Goal: Information Seeking & Learning: Find specific fact

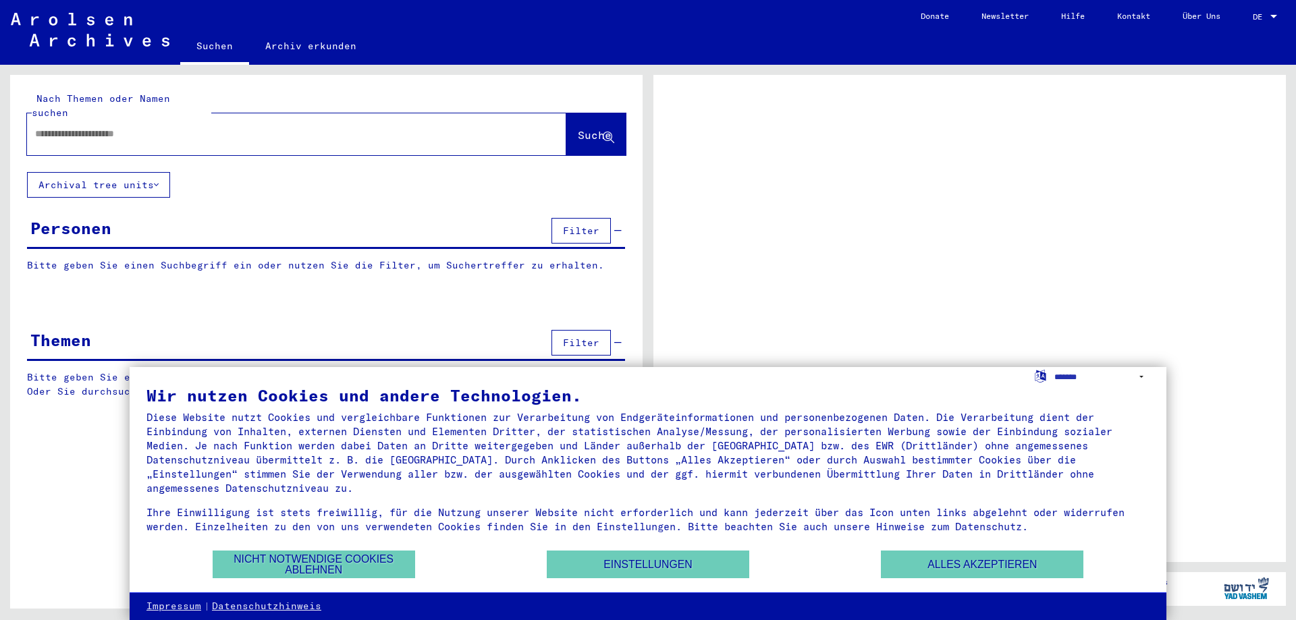
click at [1284, 3] on link "DE DE" at bounding box center [1265, 16] width 59 height 32
click at [1280, 11] on link "DE DE" at bounding box center [1265, 16] width 59 height 32
click at [1273, 13] on div at bounding box center [1273, 16] width 12 height 9
click at [1140, 373] on select "**********" at bounding box center [1101, 377] width 95 height 20
select select "*****"
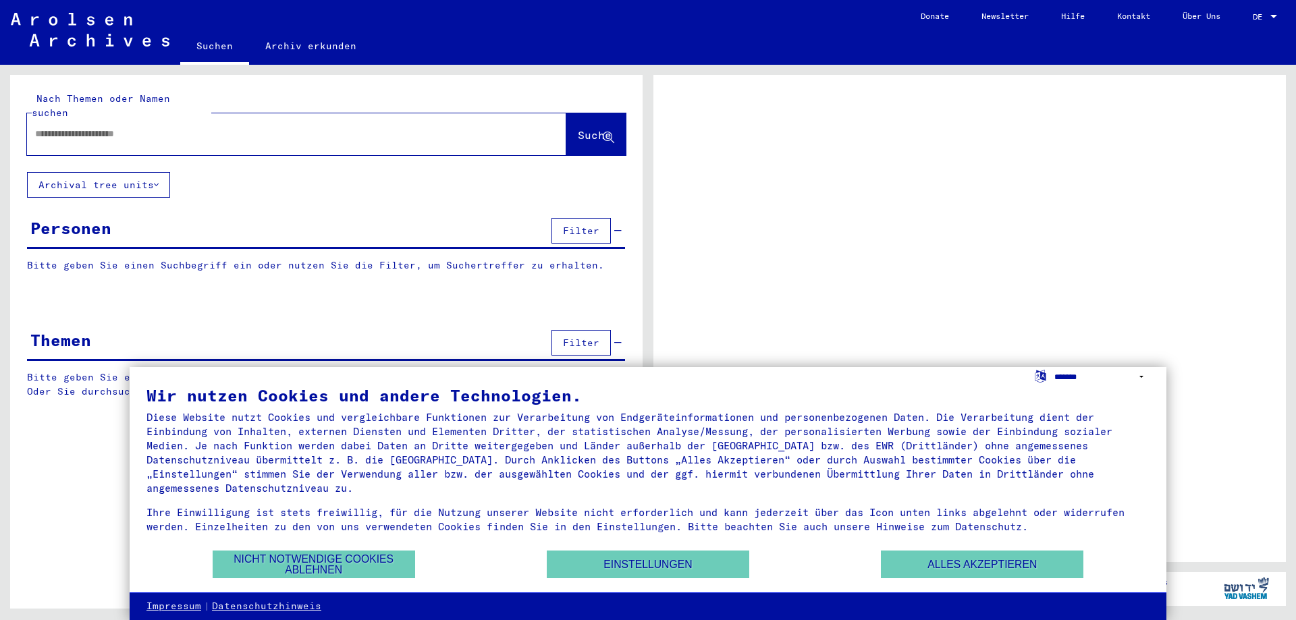
click at [1054, 367] on select "**********" at bounding box center [1101, 377] width 95 height 20
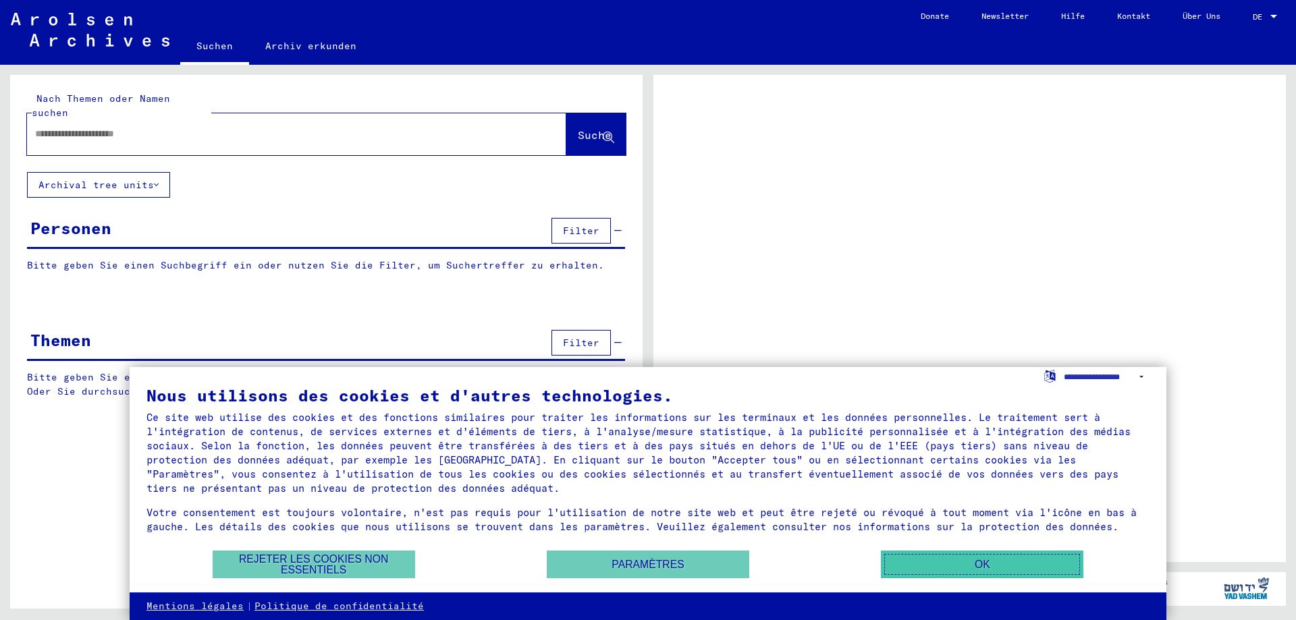
click at [1024, 561] on button "OK" at bounding box center [982, 565] width 202 height 28
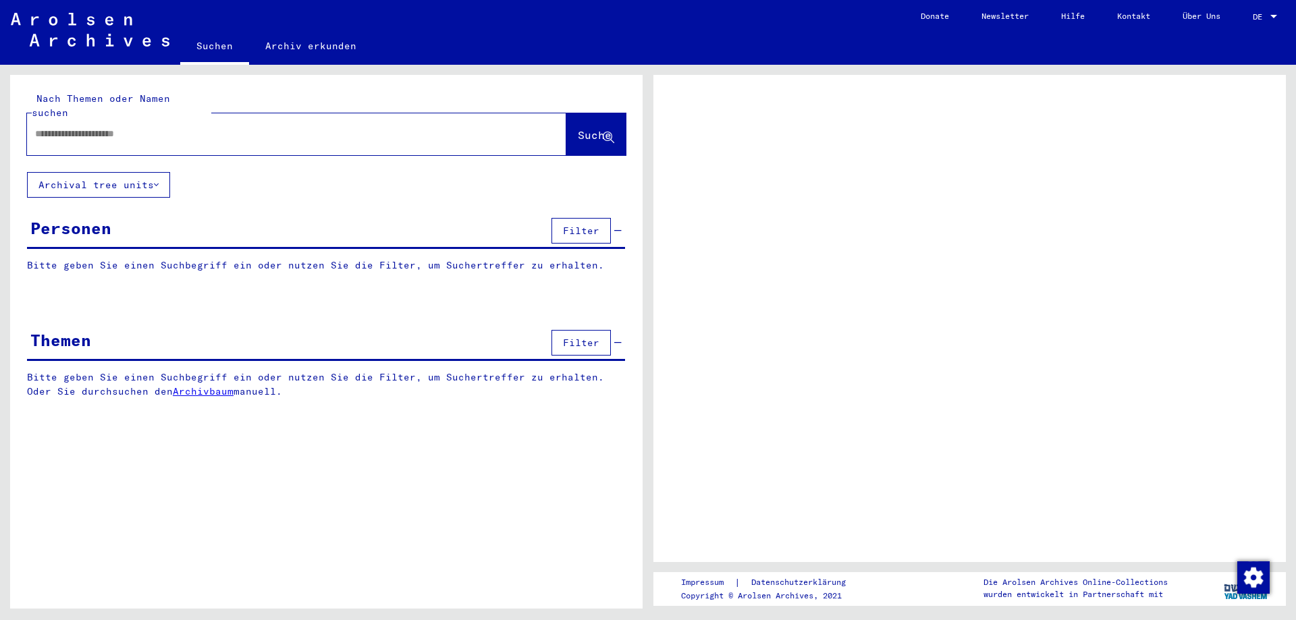
click at [1058, 283] on div at bounding box center [969, 318] width 632 height 487
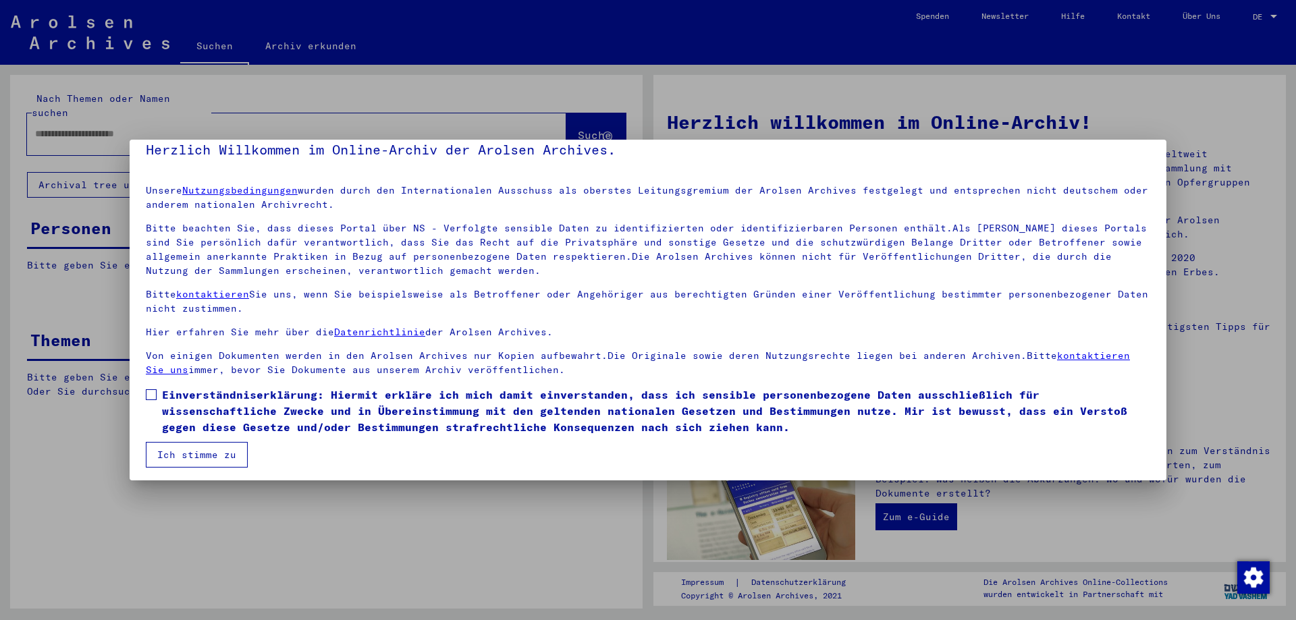
scroll to position [20, 0]
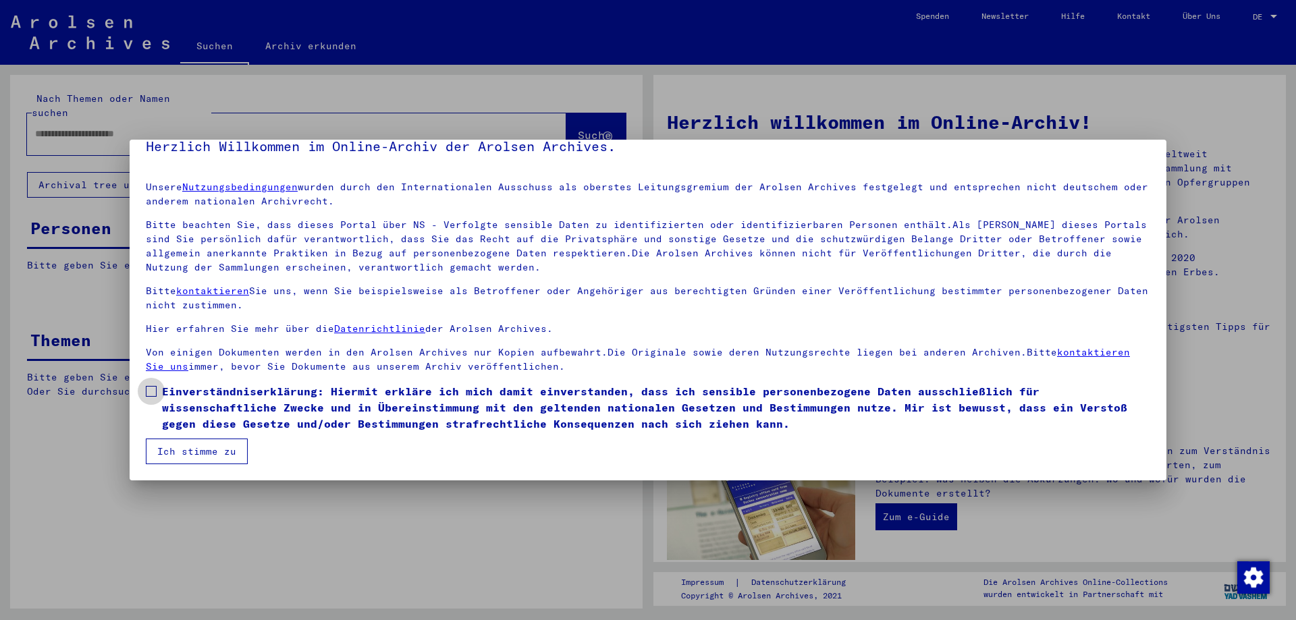
click at [146, 392] on span at bounding box center [151, 391] width 11 height 11
click at [177, 457] on button "Ich stimme zu" at bounding box center [197, 452] width 102 height 26
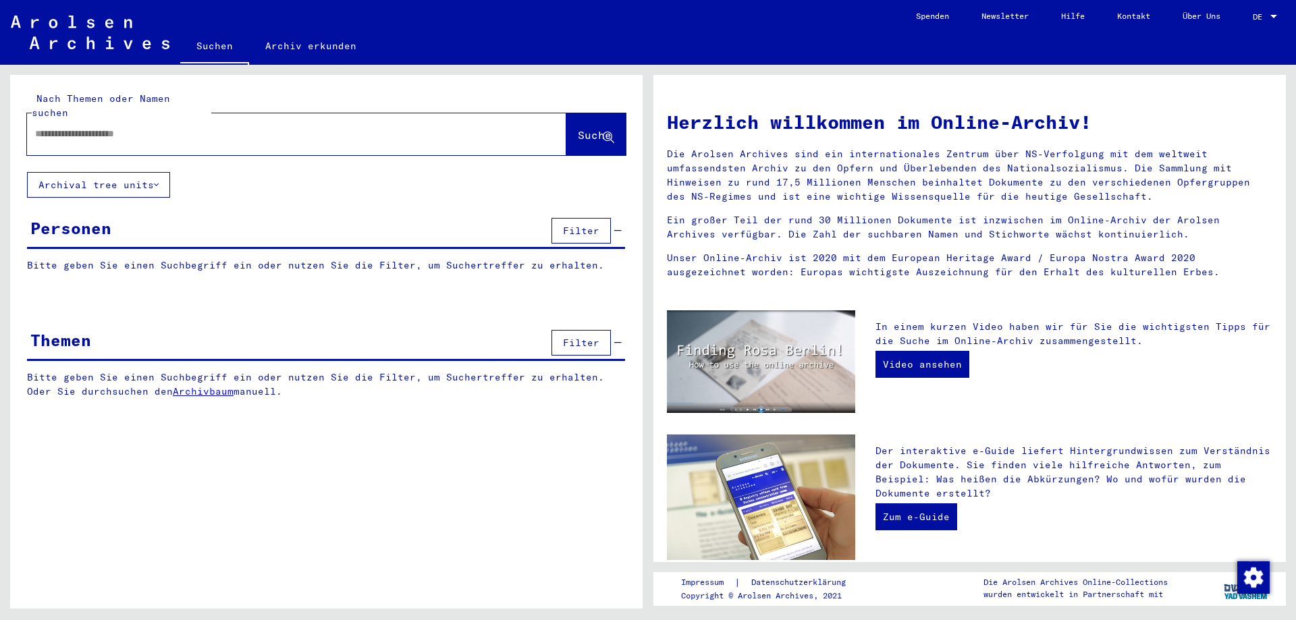
click at [1280, 12] on link "DE DE" at bounding box center [1265, 16] width 59 height 32
click at [1275, 14] on div at bounding box center [1273, 16] width 12 height 9
click at [175, 124] on div at bounding box center [648, 310] width 1296 height 620
click at [189, 127] on input "text" at bounding box center [280, 134] width 491 height 14
click at [578, 128] on span "Suche" at bounding box center [595, 134] width 34 height 13
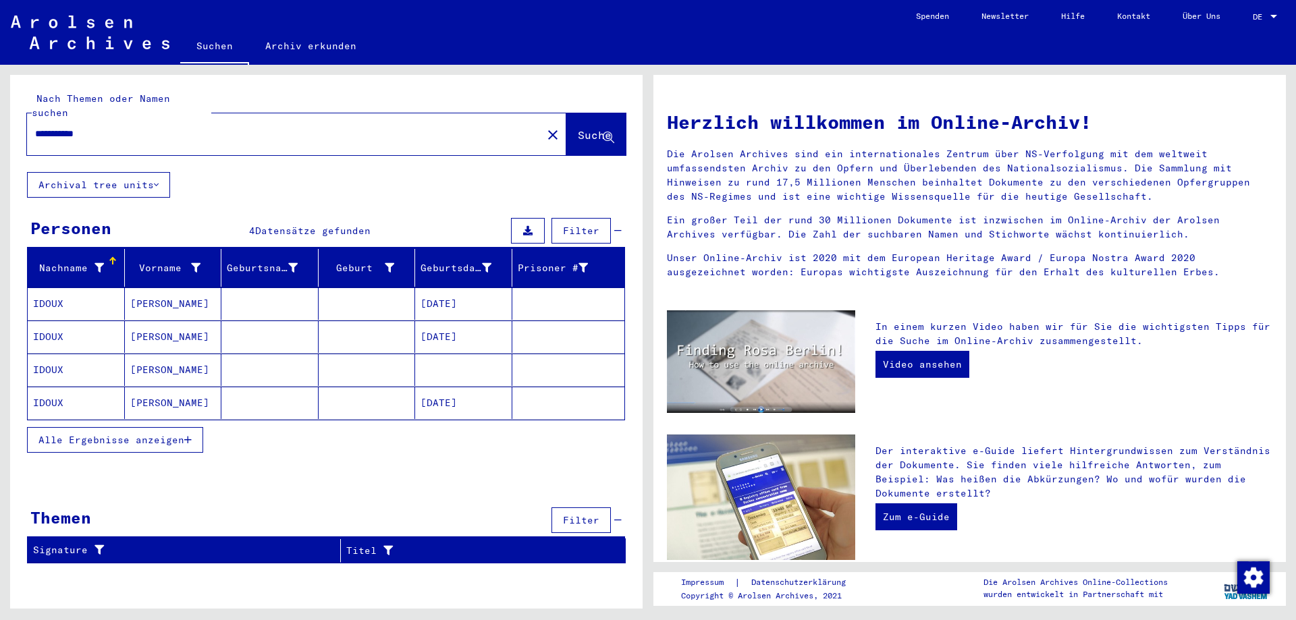
click at [186, 429] on button "Alle Ergebnisse anzeigen" at bounding box center [115, 440] width 176 height 26
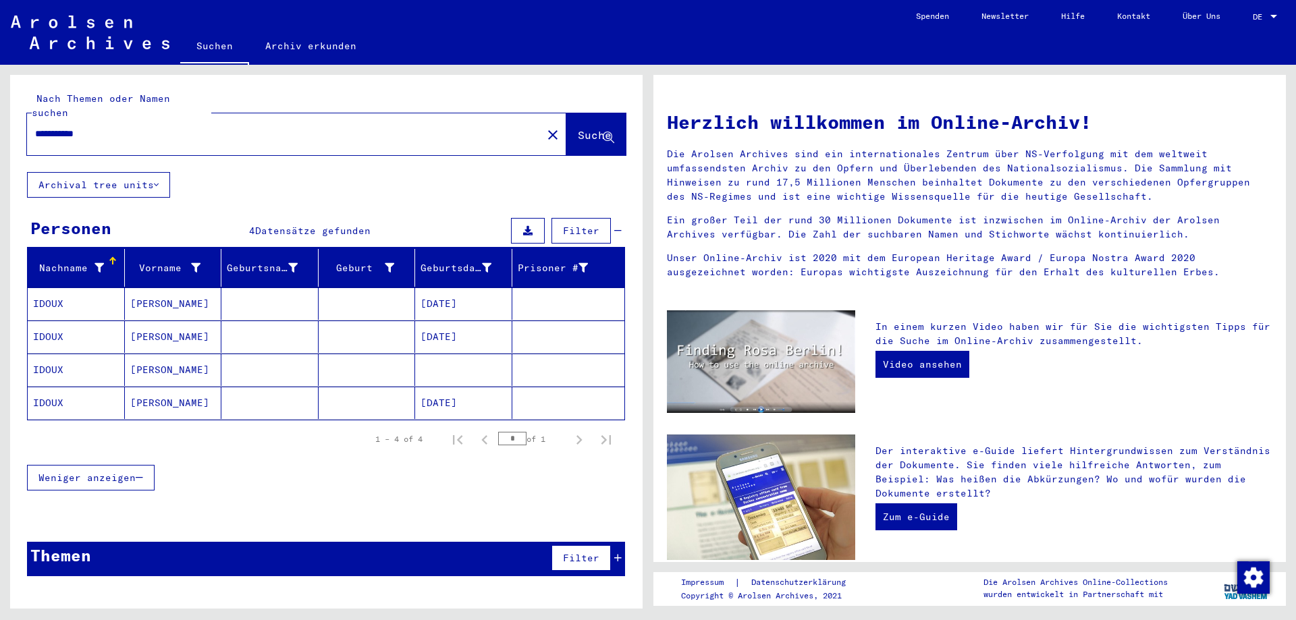
click at [607, 547] on button "Filter" at bounding box center [580, 558] width 59 height 26
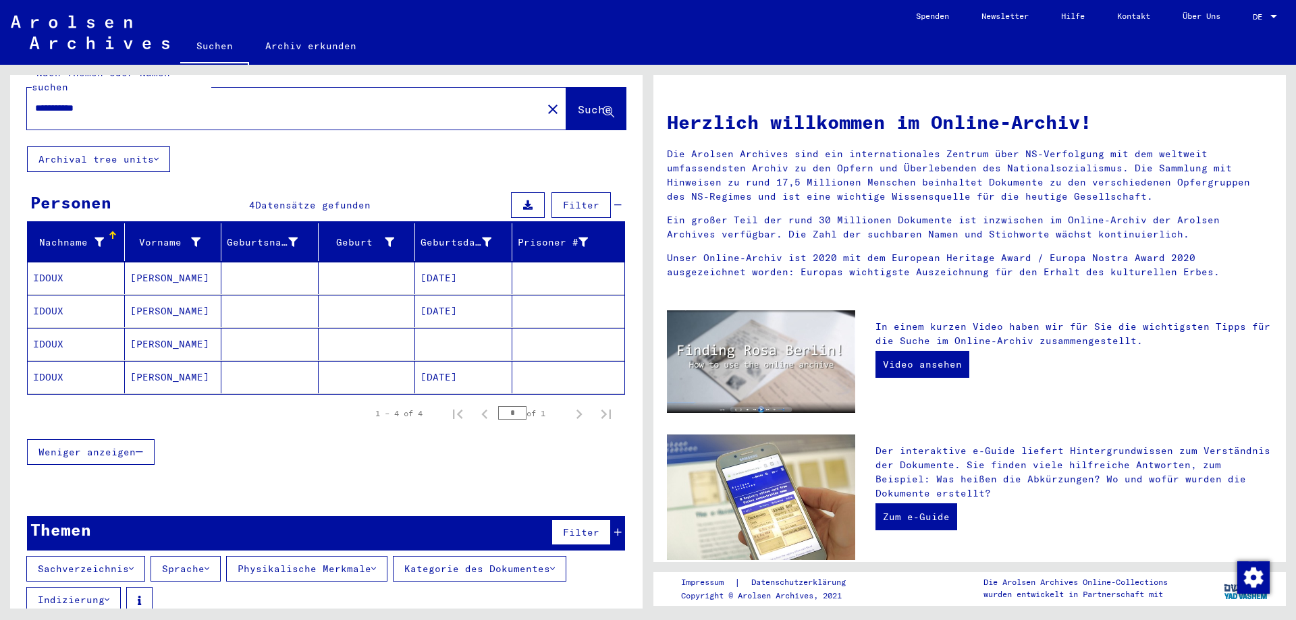
scroll to position [36, 0]
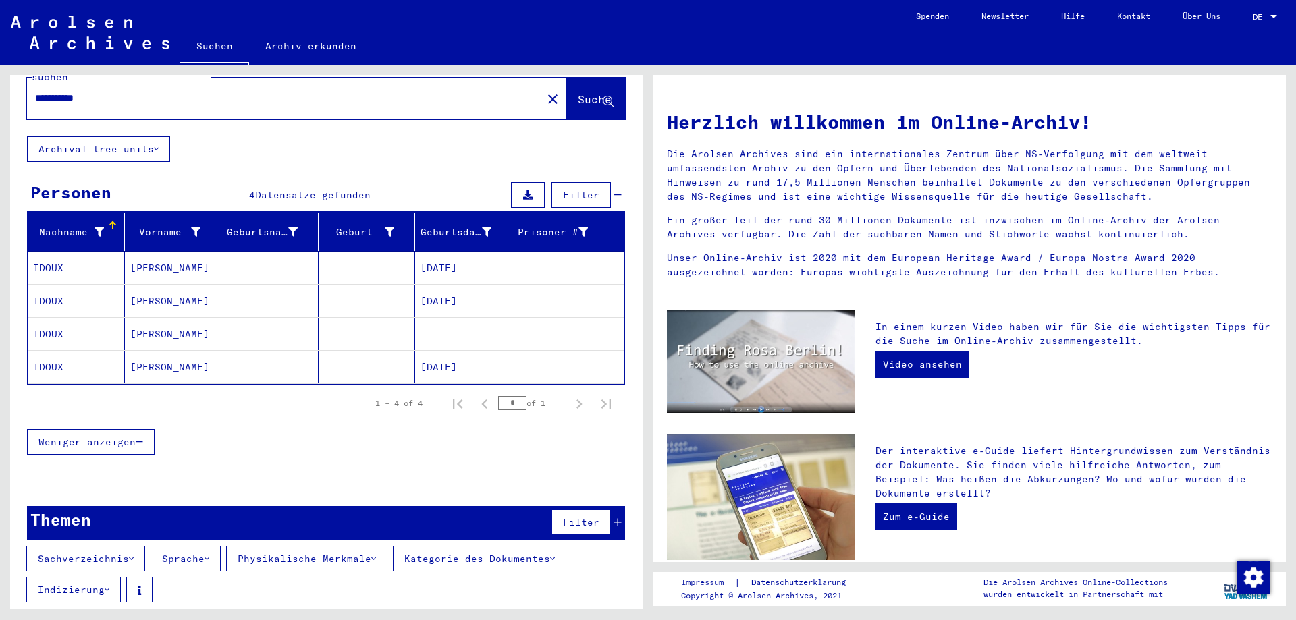
drag, startPoint x: 119, startPoint y: 89, endPoint x: 78, endPoint y: 97, distance: 42.0
click at [78, 97] on div "**********" at bounding box center [276, 98] width 499 height 30
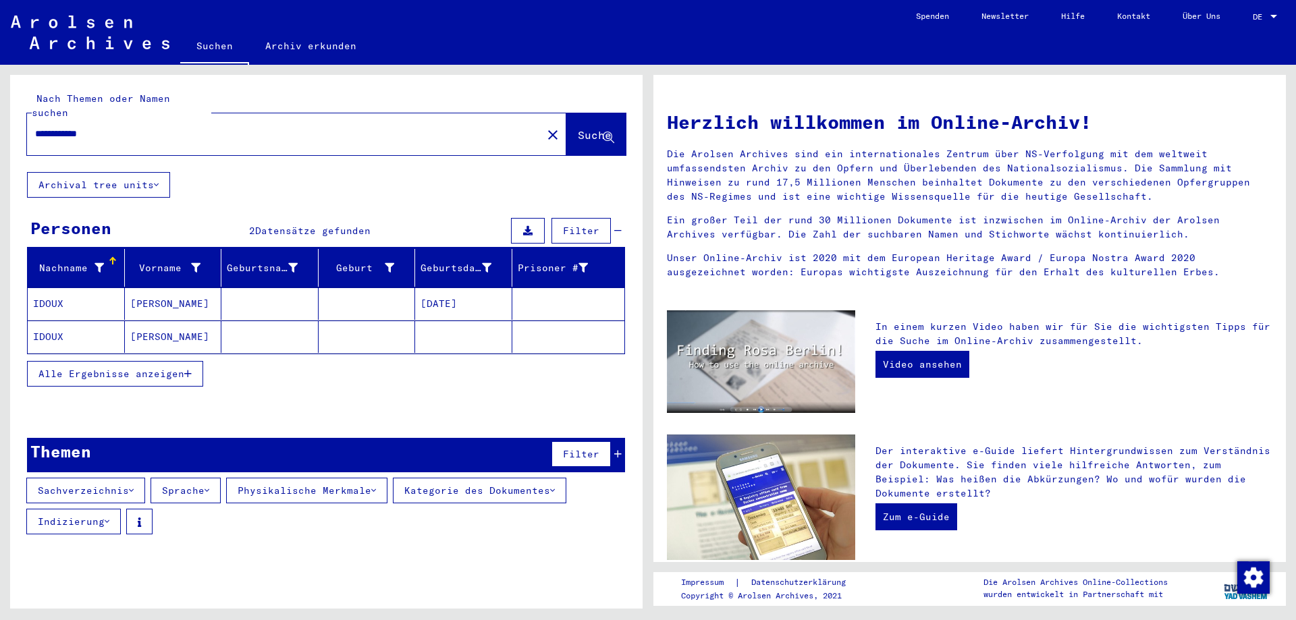
click at [140, 325] on mat-cell "[PERSON_NAME]" at bounding box center [173, 337] width 97 height 32
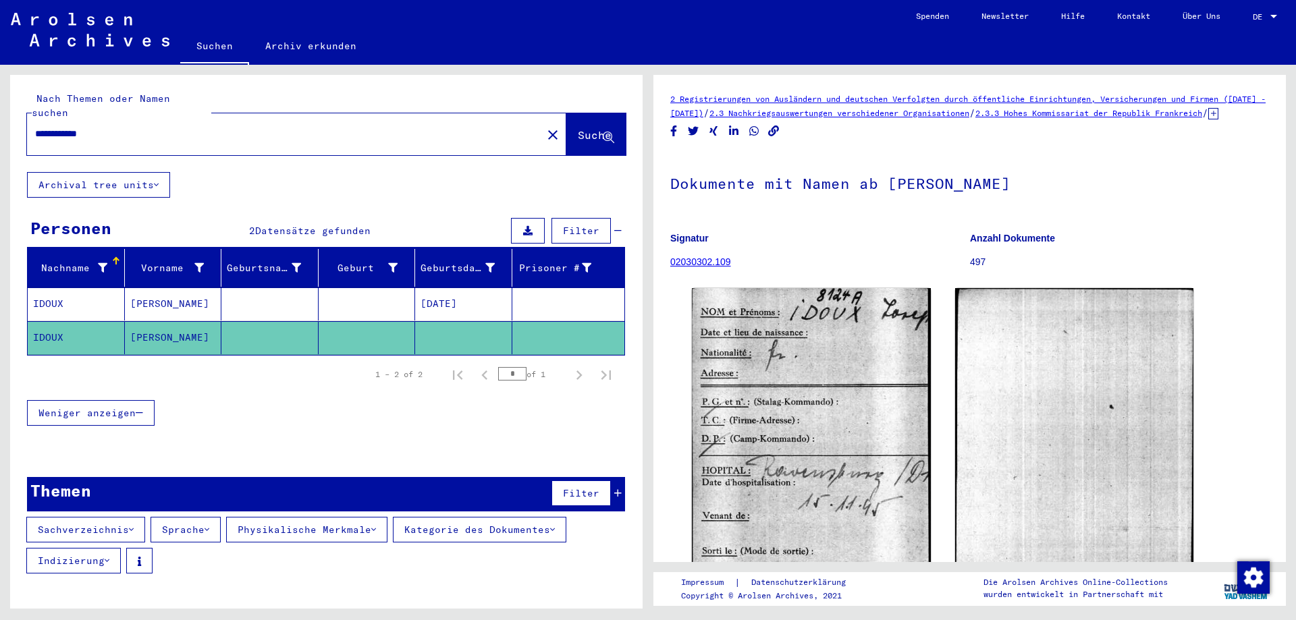
click at [474, 287] on mat-cell "[DATE]" at bounding box center [463, 303] width 97 height 33
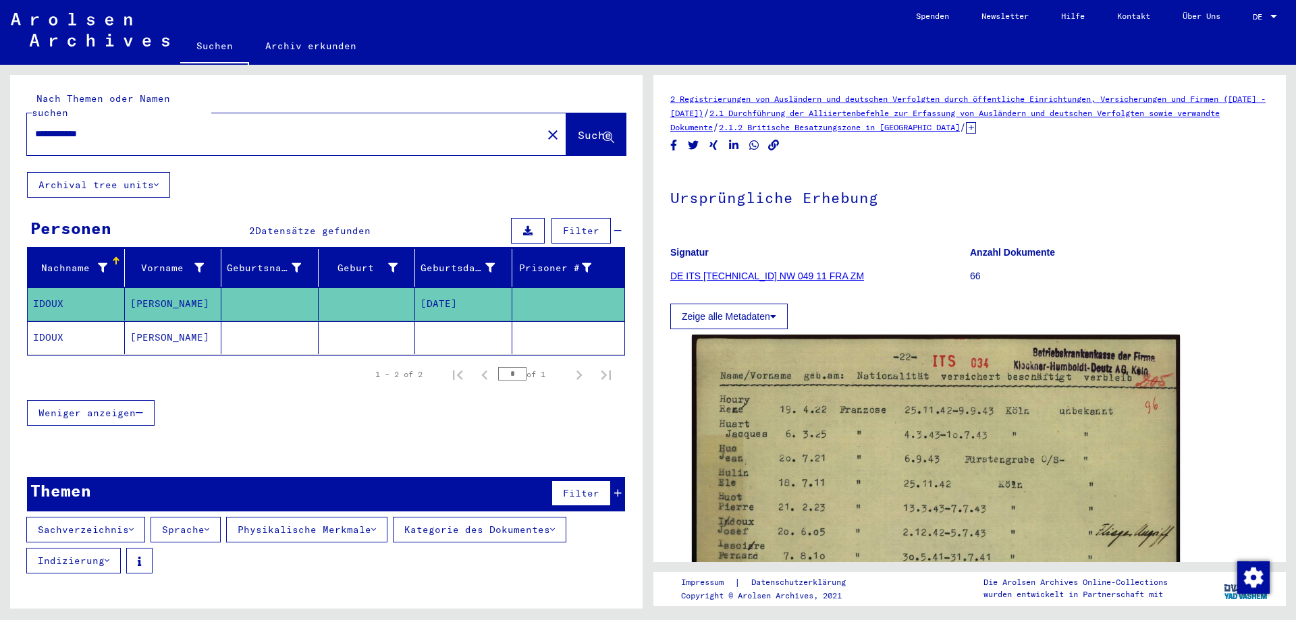
click at [443, 321] on mat-cell at bounding box center [463, 337] width 97 height 33
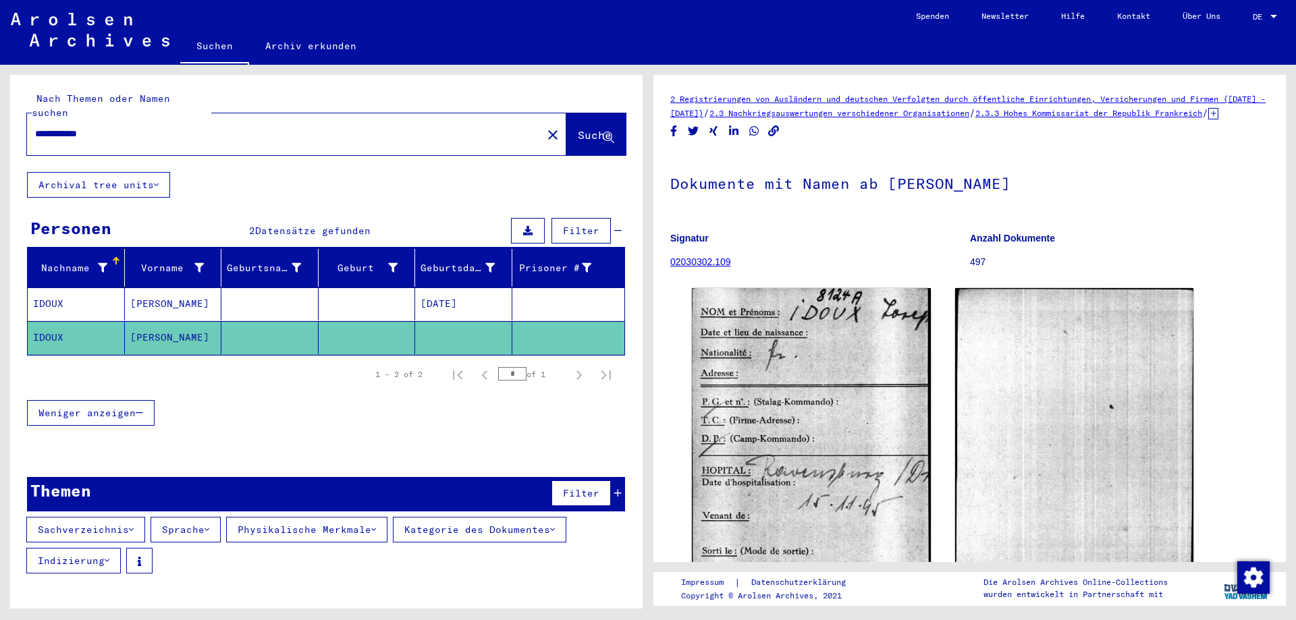
drag, startPoint x: 119, startPoint y: 119, endPoint x: 68, endPoint y: 134, distance: 52.9
click at [68, 134] on div "**********" at bounding box center [280, 134] width 507 height 30
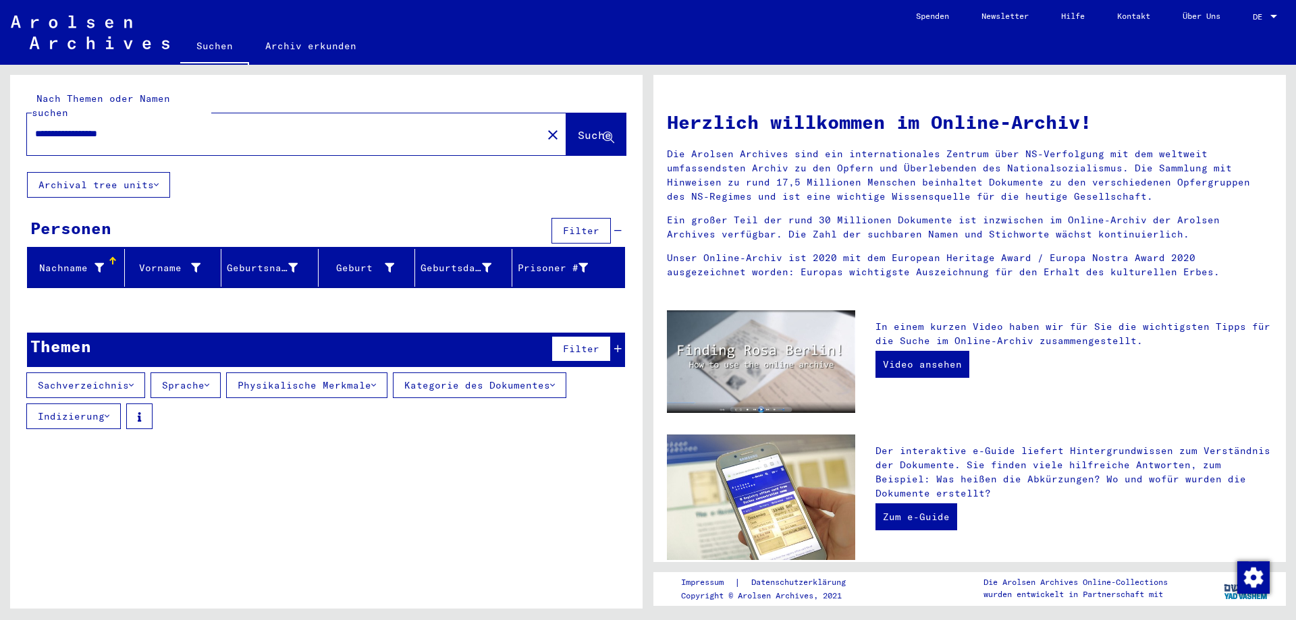
drag, startPoint x: 175, startPoint y: 117, endPoint x: 70, endPoint y: 138, distance: 107.2
click at [70, 138] on div "**********" at bounding box center [296, 134] width 539 height 42
type input "*****"
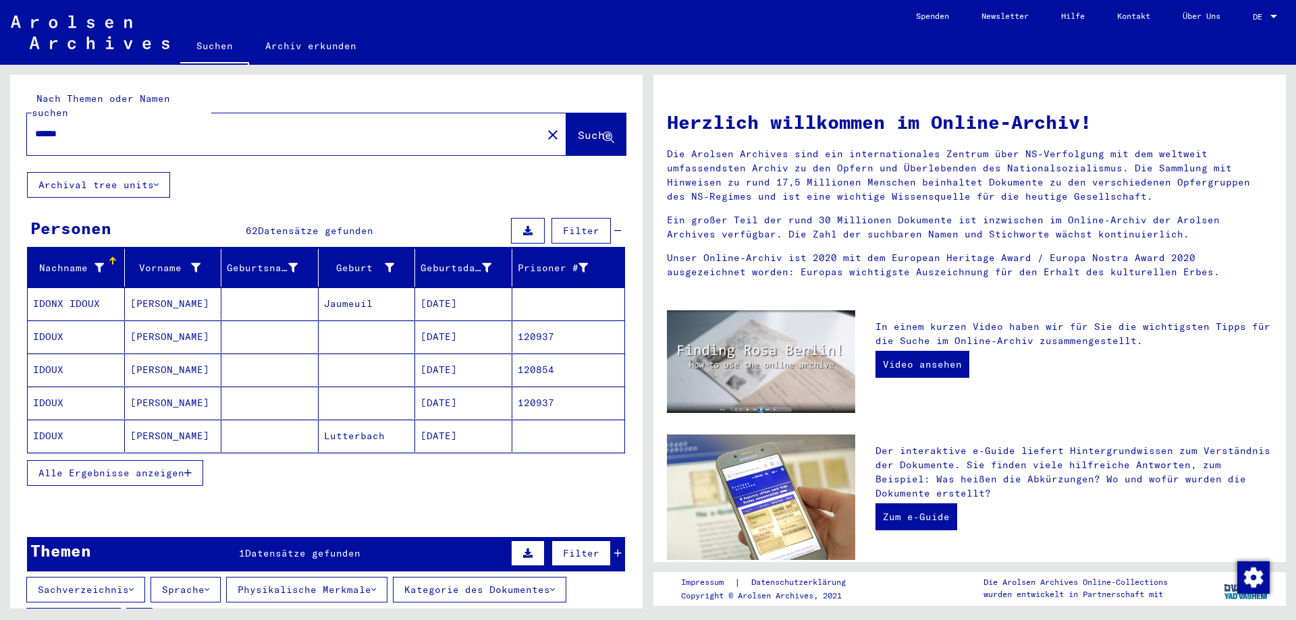
click at [191, 468] on icon "button" at bounding box center [187, 472] width 7 height 9
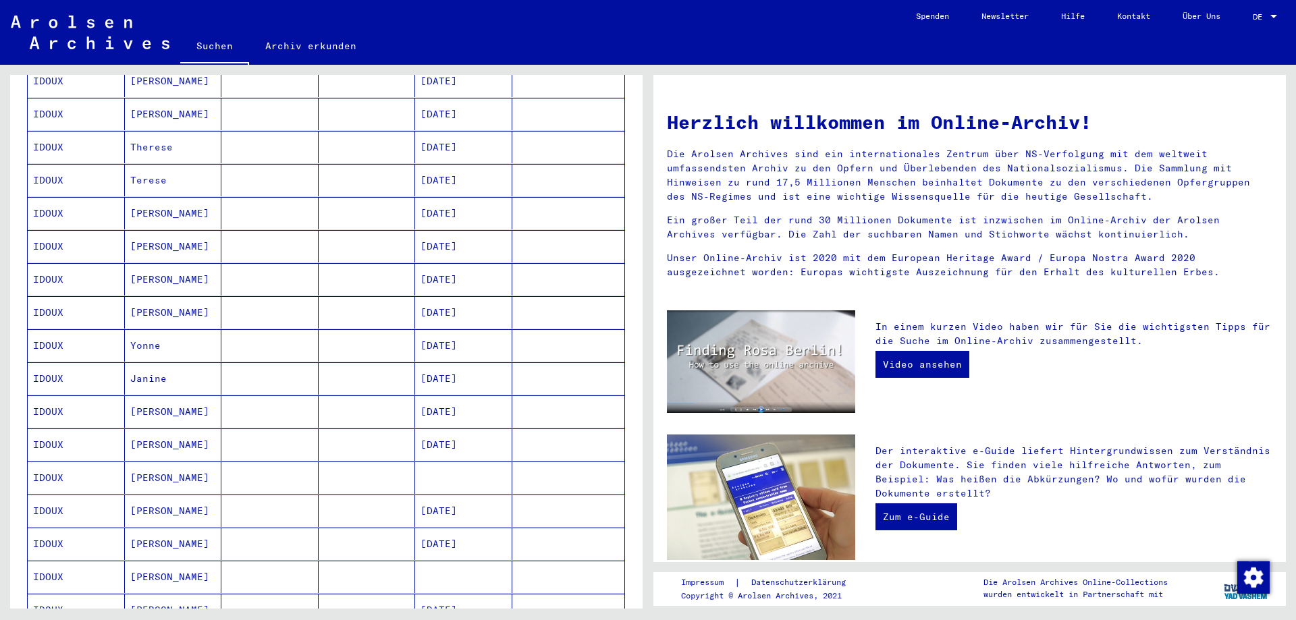
scroll to position [472, 0]
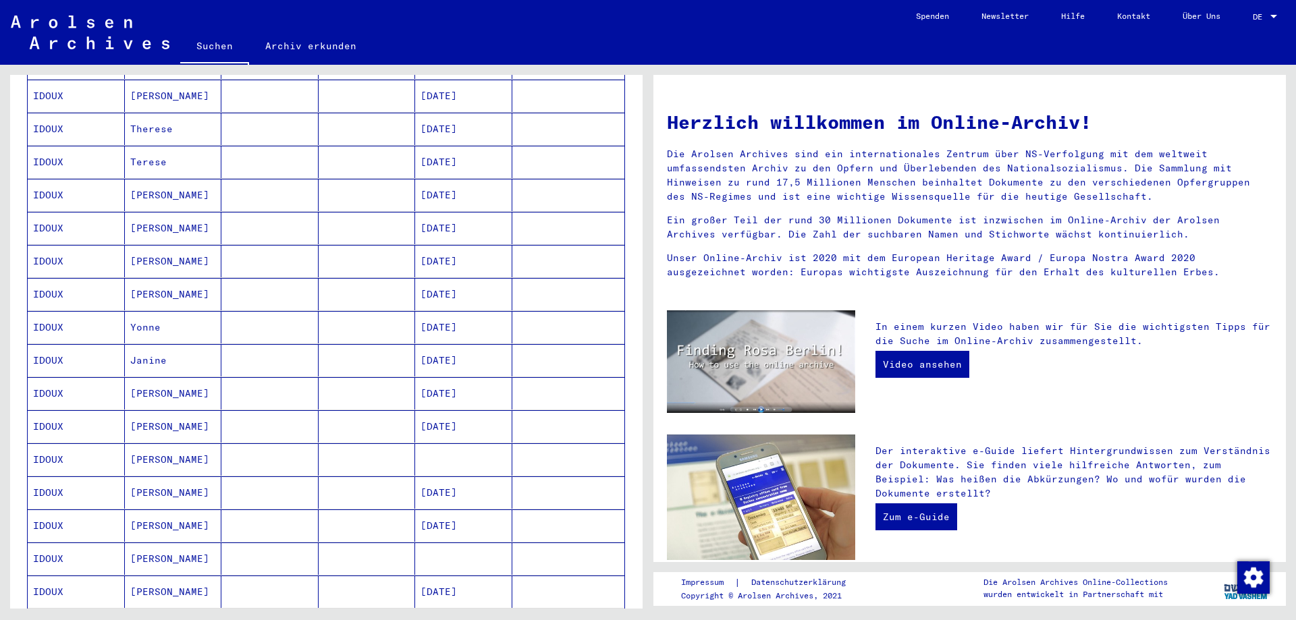
click at [449, 447] on mat-cell at bounding box center [463, 459] width 97 height 32
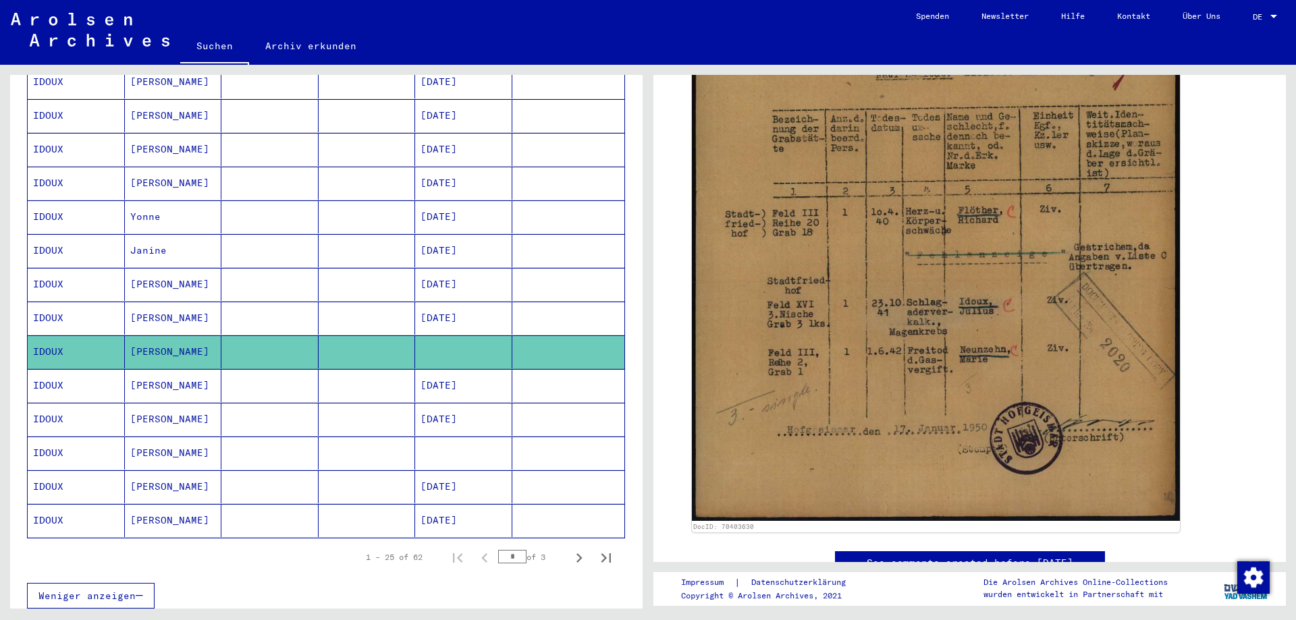
scroll to position [613, 0]
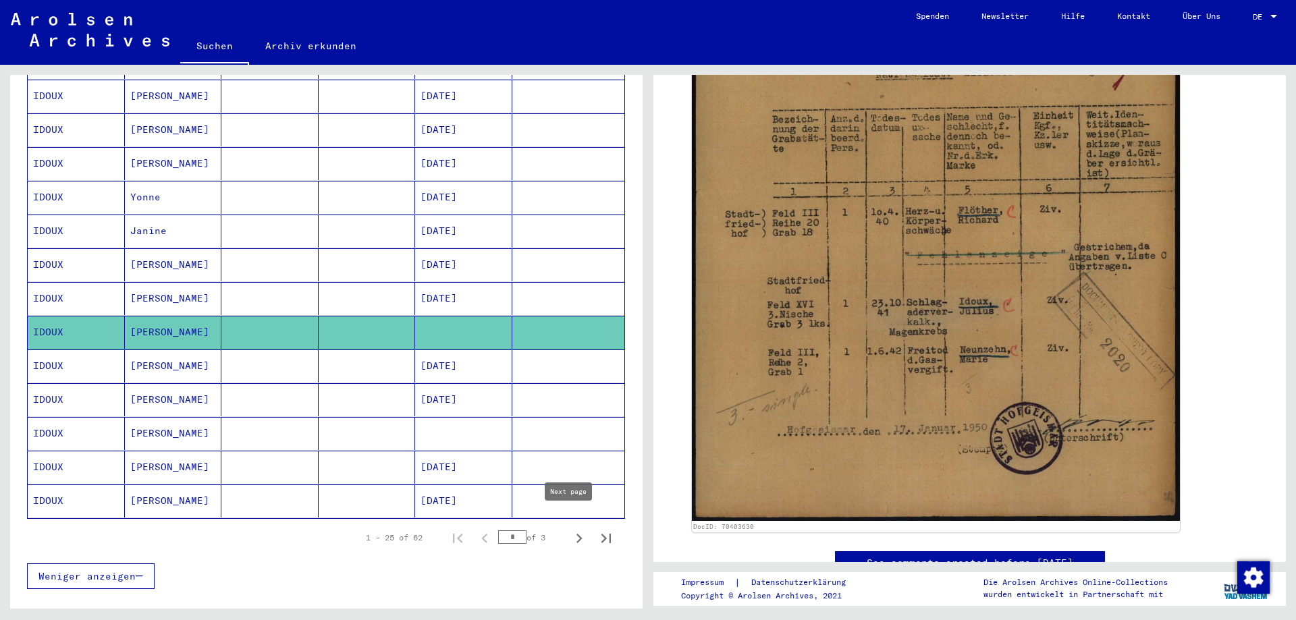
click at [572, 529] on icon "Next page" at bounding box center [579, 538] width 19 height 19
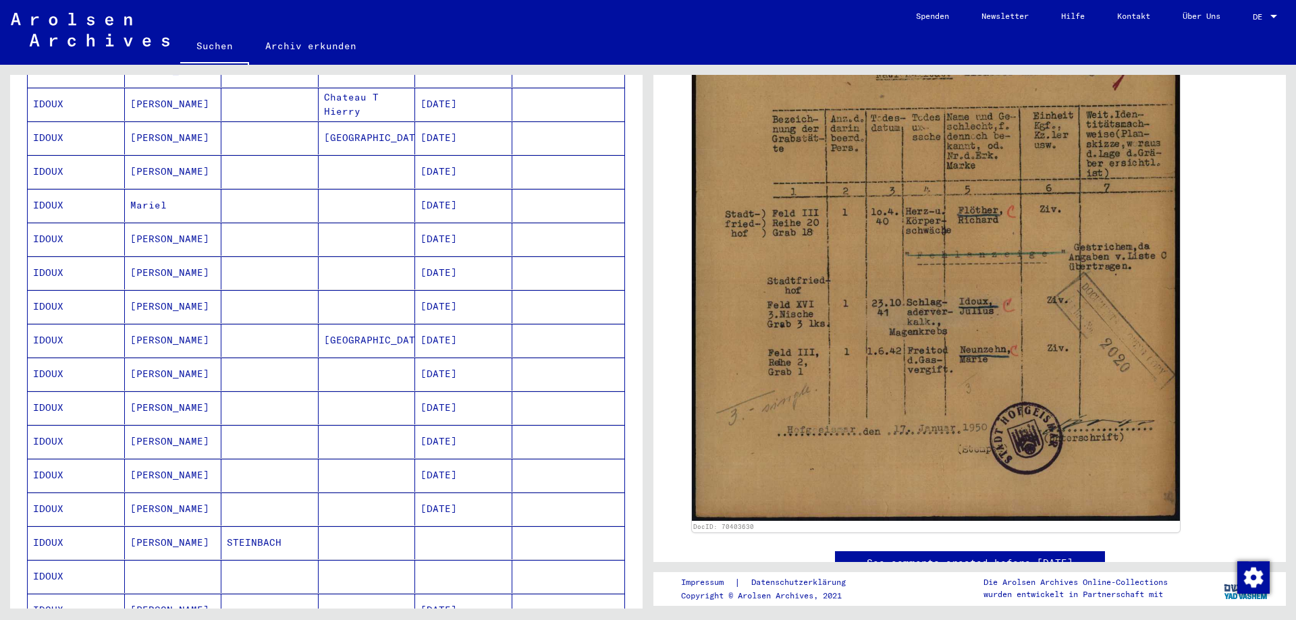
scroll to position [270, 0]
click at [433, 562] on mat-cell at bounding box center [463, 573] width 97 height 33
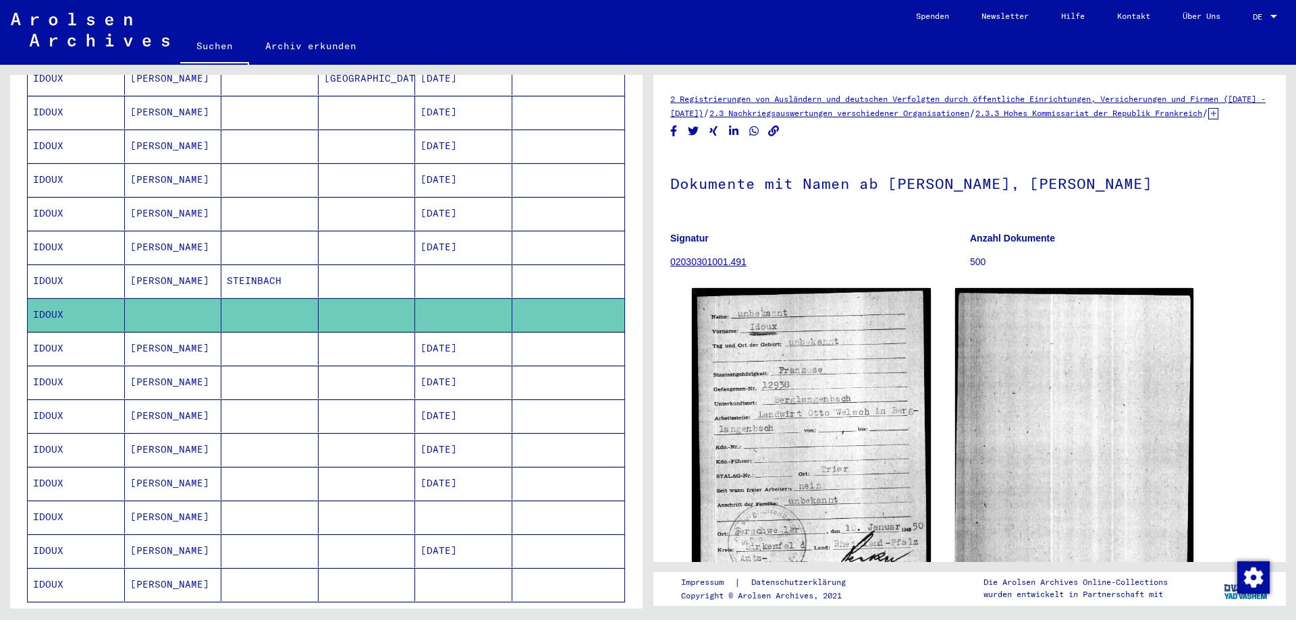
scroll to position [540, 0]
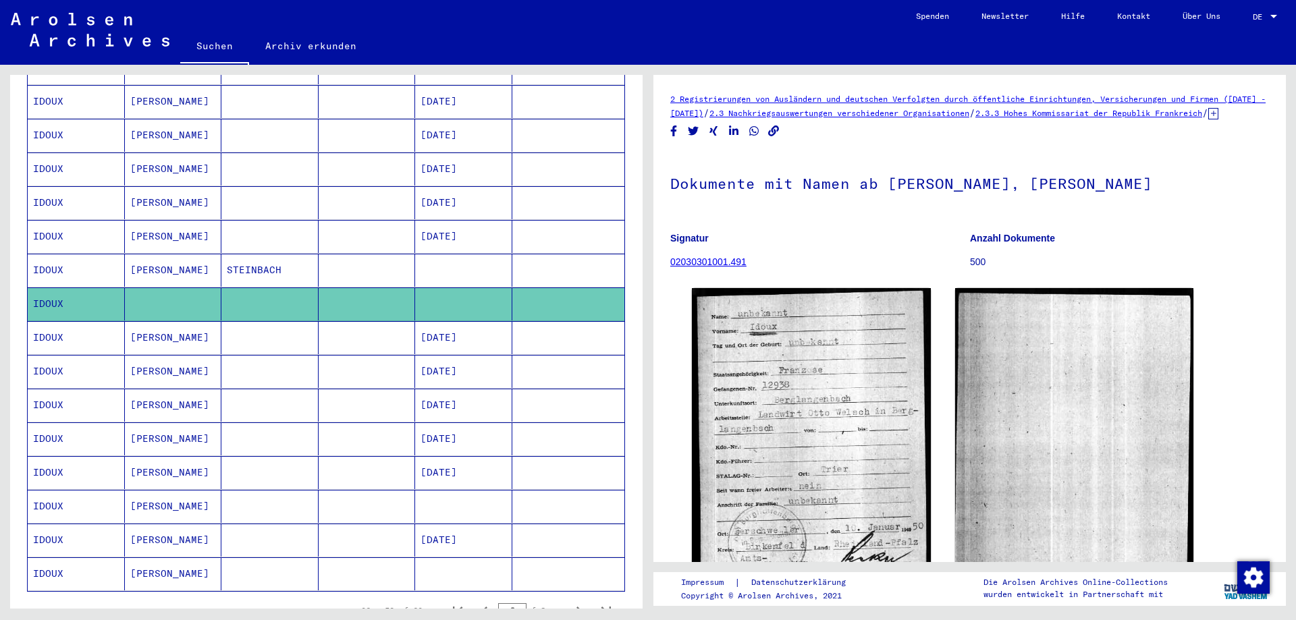
click at [478, 569] on mat-cell at bounding box center [463, 573] width 97 height 33
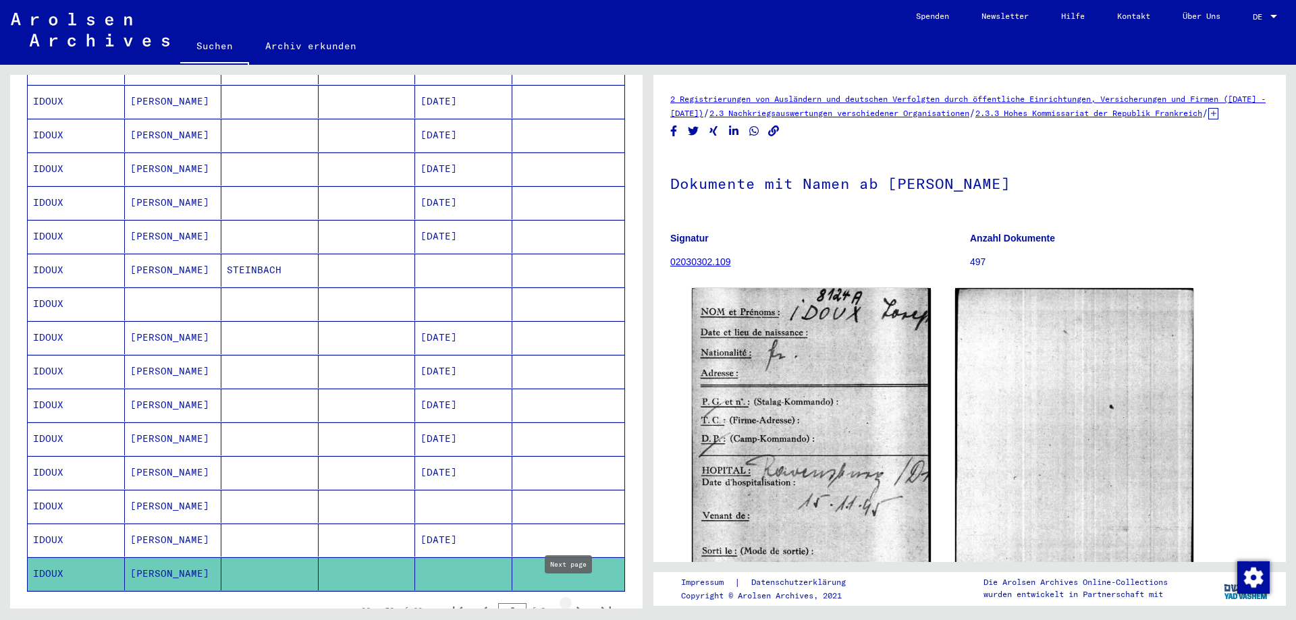
click at [570, 602] on icon "Next page" at bounding box center [579, 611] width 19 height 19
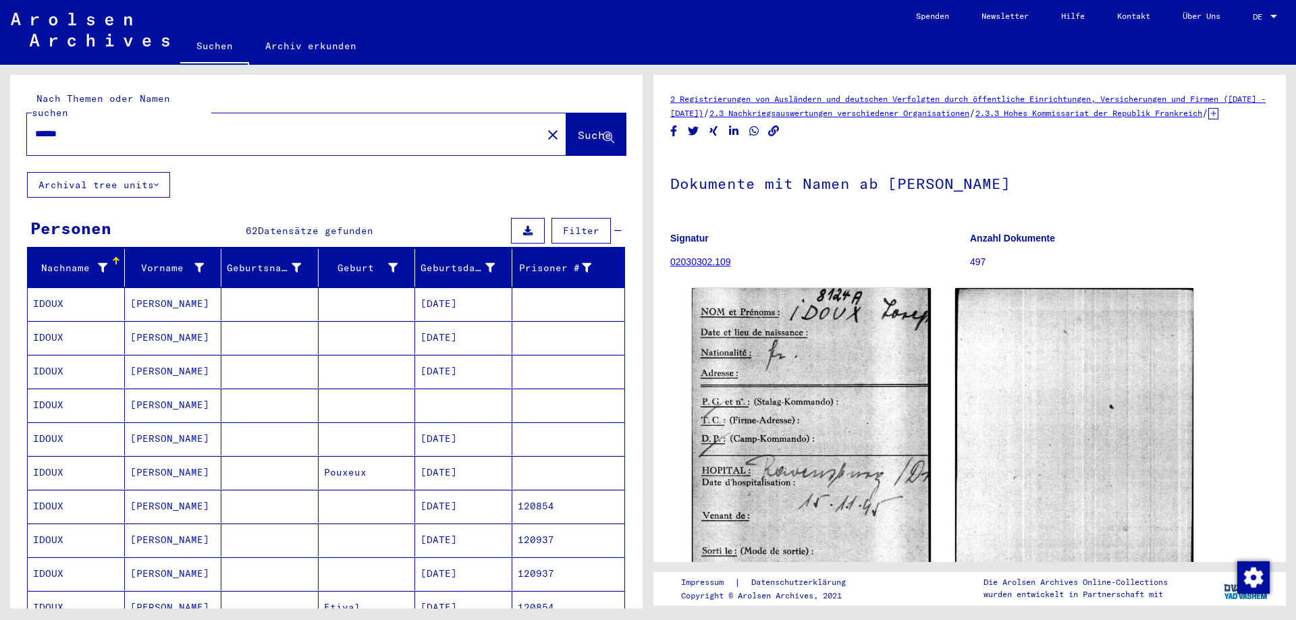
scroll to position [135, 0]
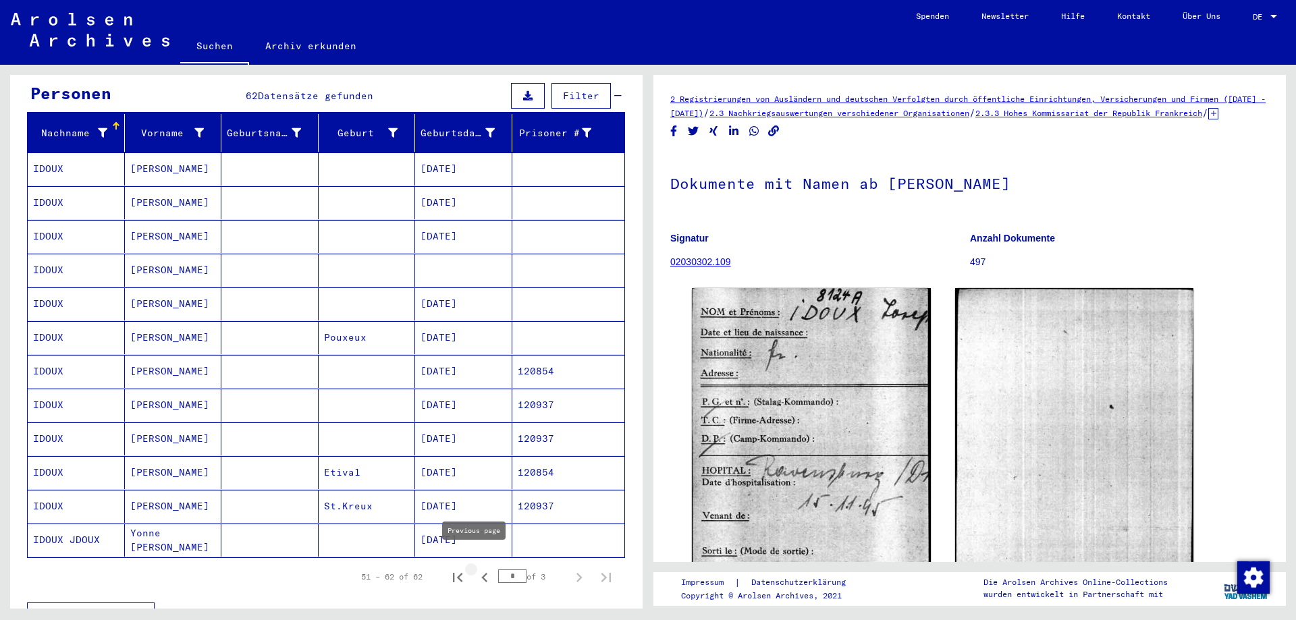
click at [475, 568] on icon "Previous page" at bounding box center [484, 577] width 19 height 19
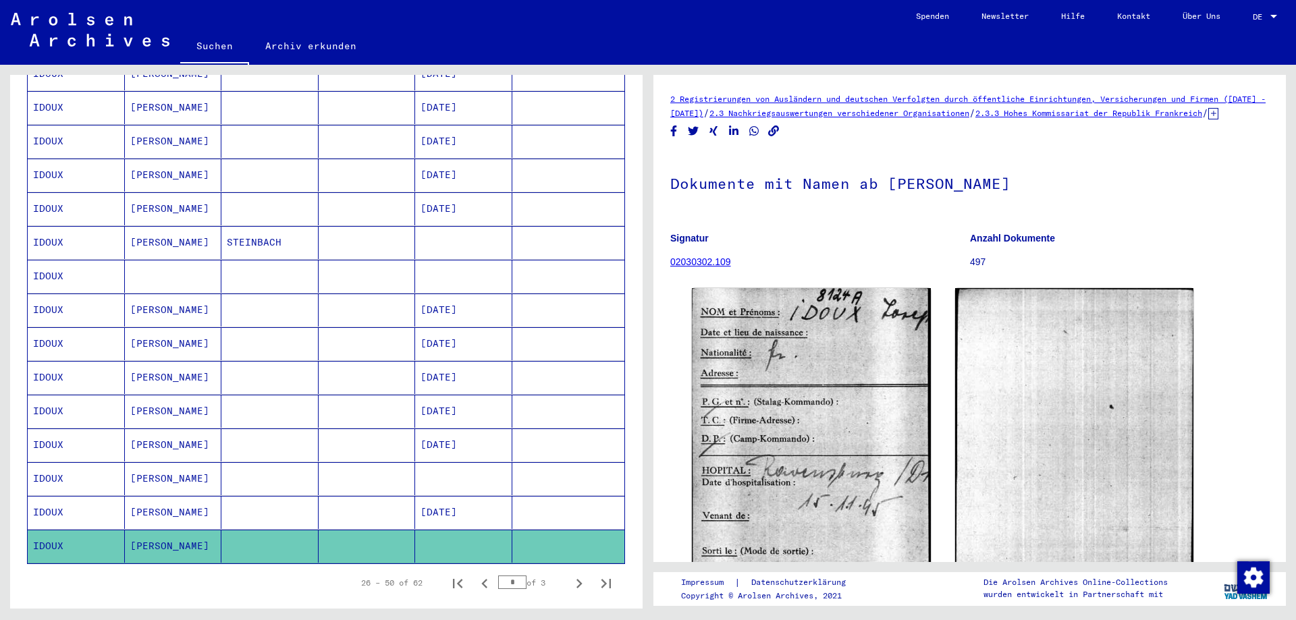
scroll to position [742, 0]
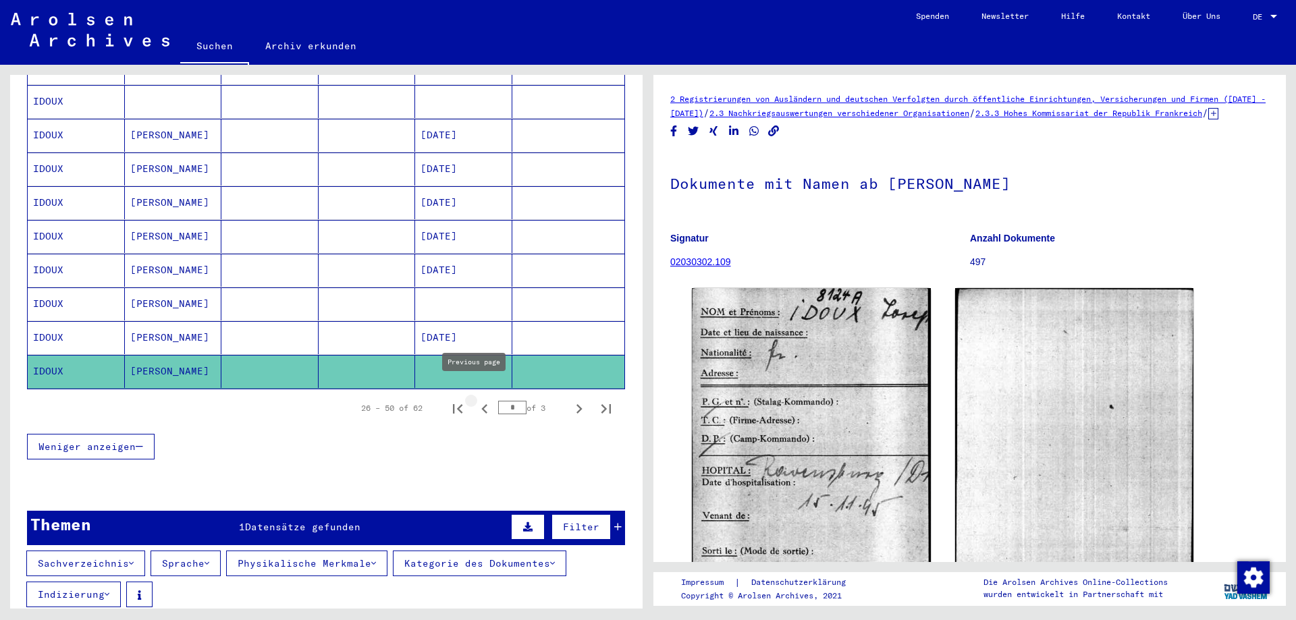
click at [475, 400] on icon "Previous page" at bounding box center [484, 409] width 19 height 19
type input "*"
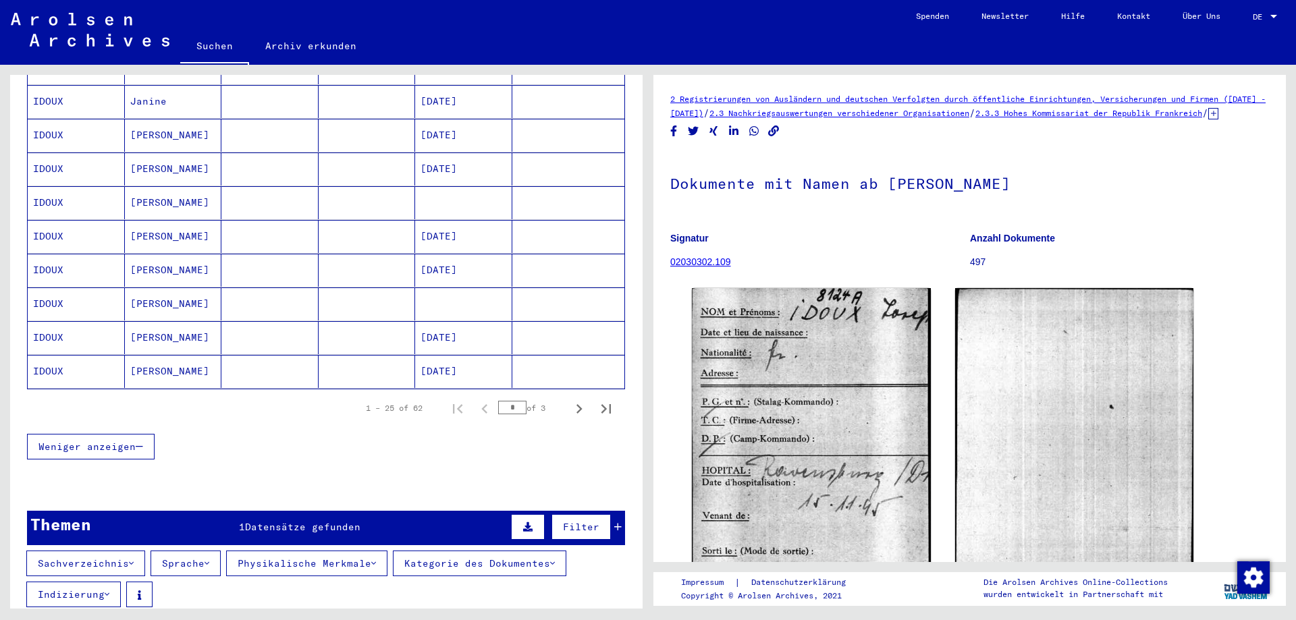
click at [240, 196] on mat-cell at bounding box center [269, 202] width 97 height 33
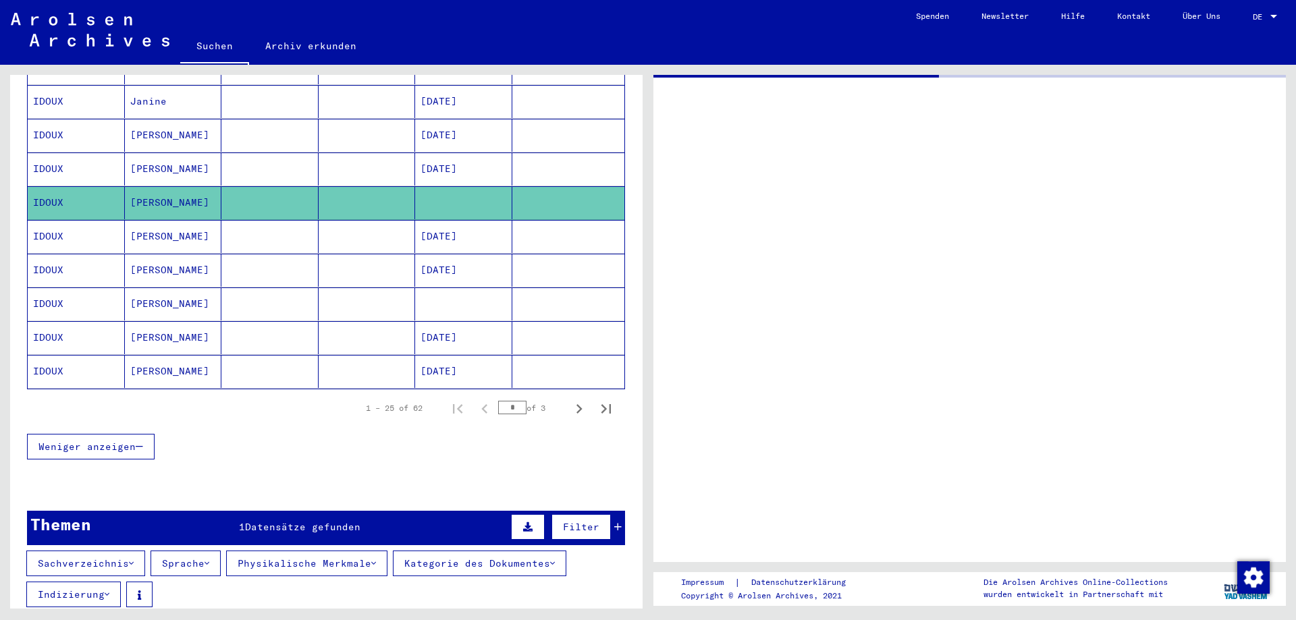
click at [513, 186] on mat-cell at bounding box center [568, 202] width 113 height 33
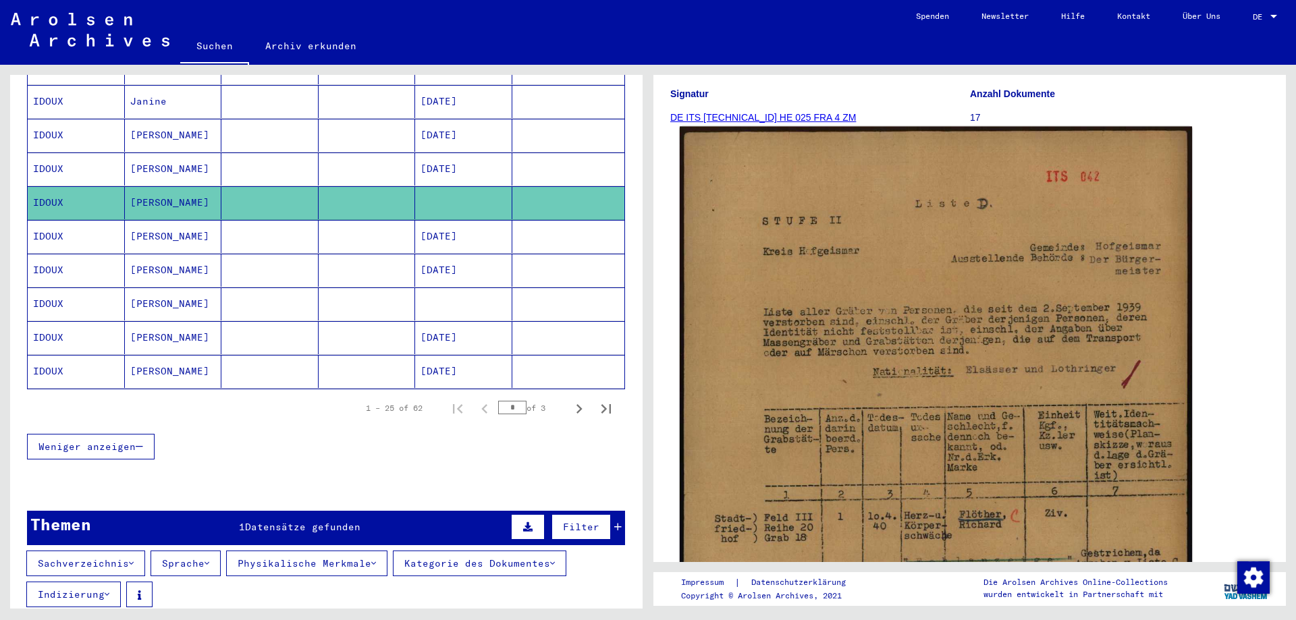
scroll to position [67, 0]
